Goal: Navigation & Orientation: Find specific page/section

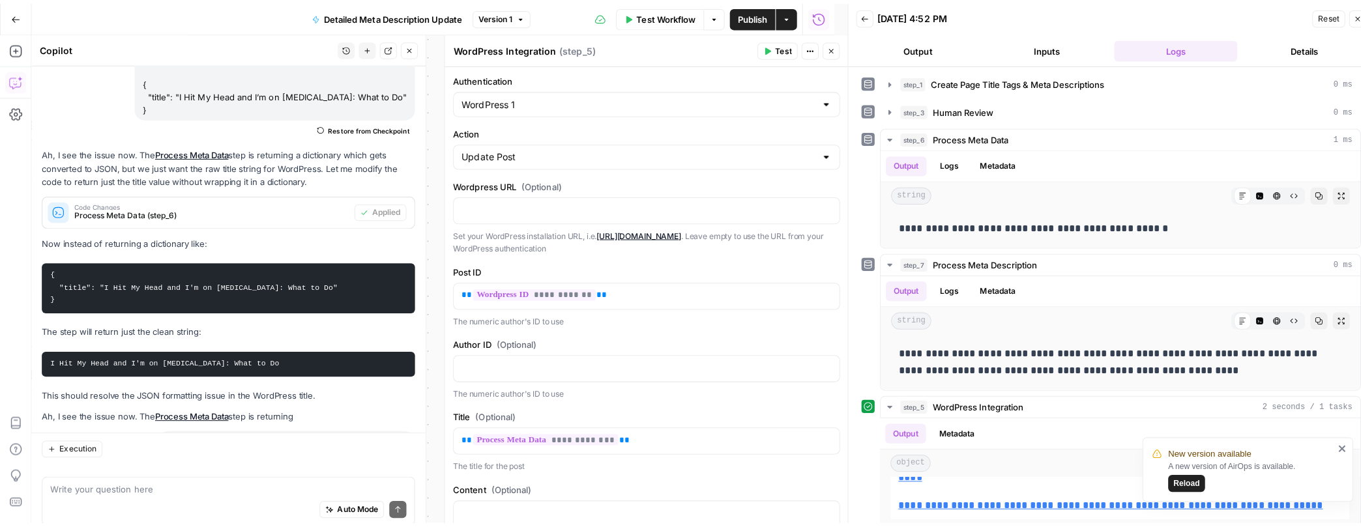
scroll to position [26271, 0]
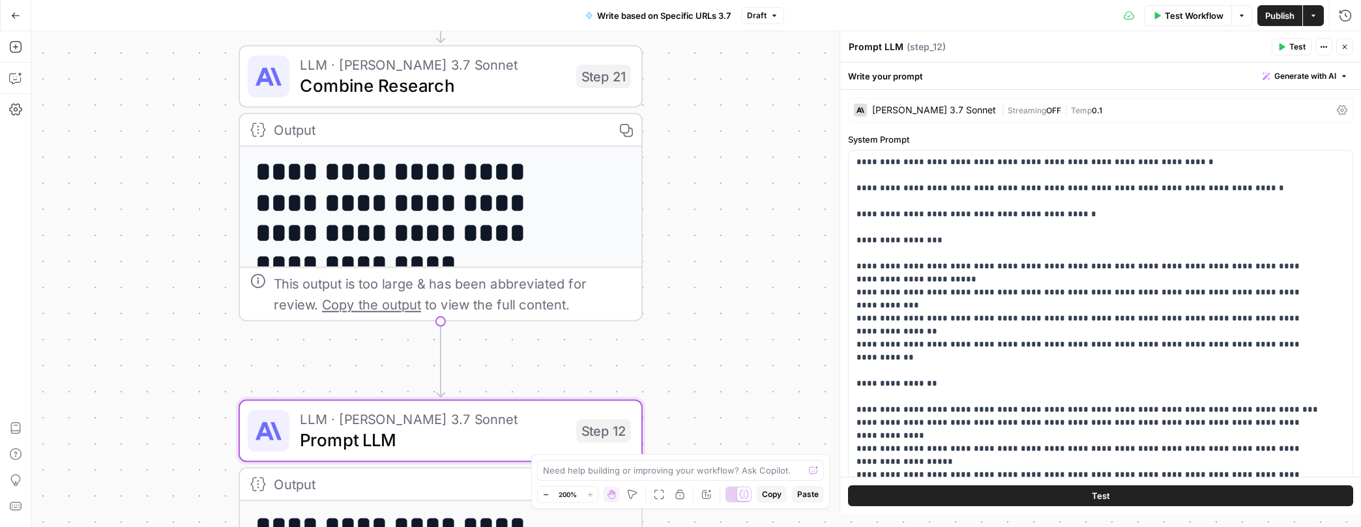
scroll to position [129, 0]
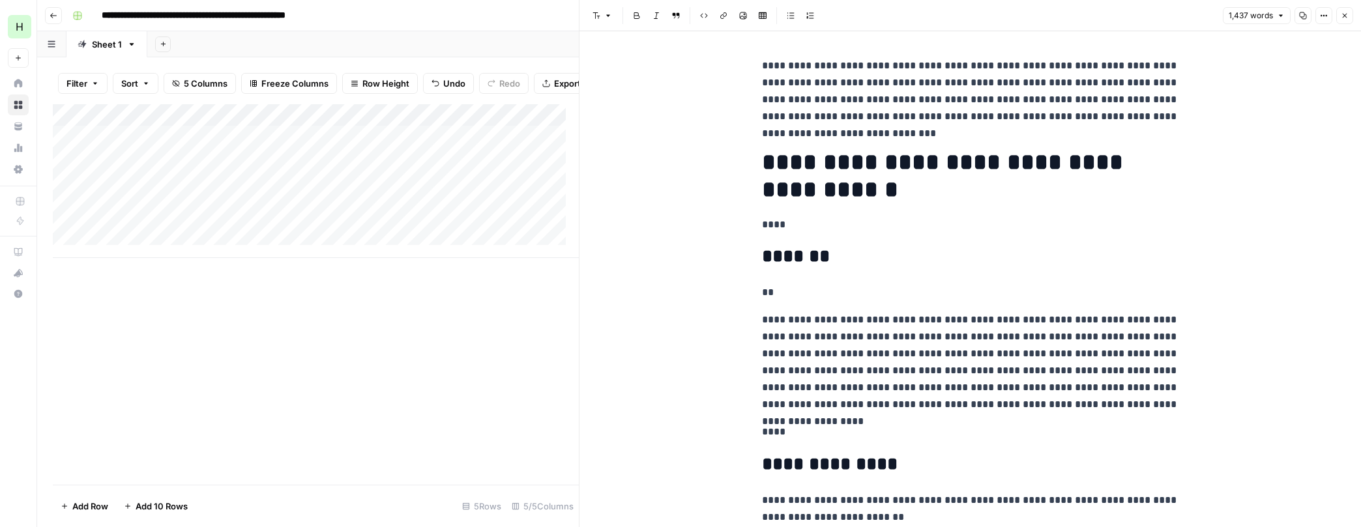
scroll to position [6085, 0]
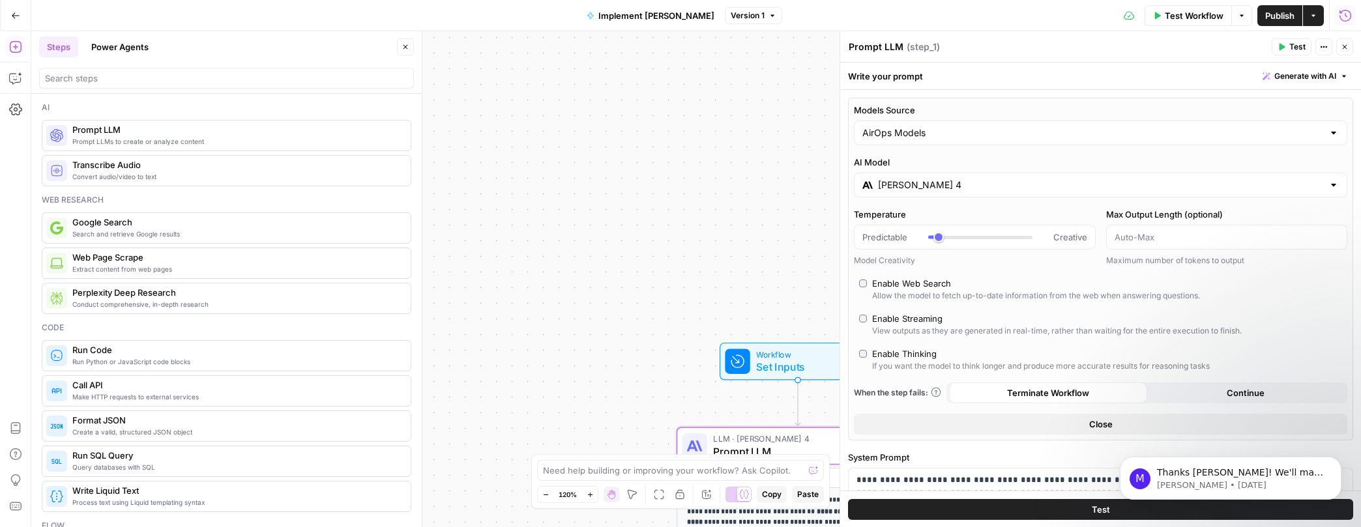
scroll to position [441, 0]
